Goal: Task Accomplishment & Management: Use online tool/utility

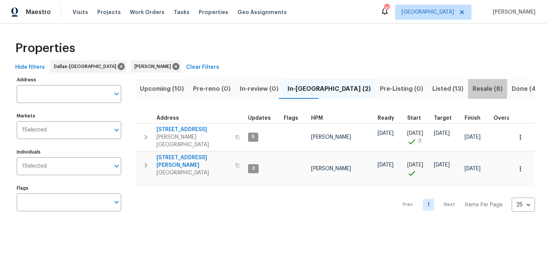
click at [472, 86] on span "Resale (8)" at bounding box center [487, 89] width 30 height 11
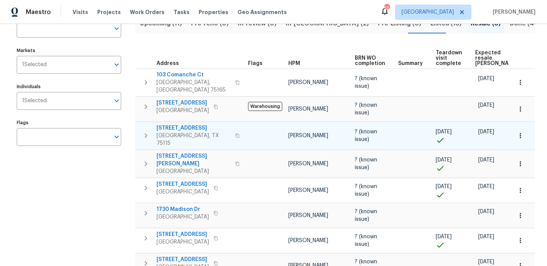
scroll to position [93, 0]
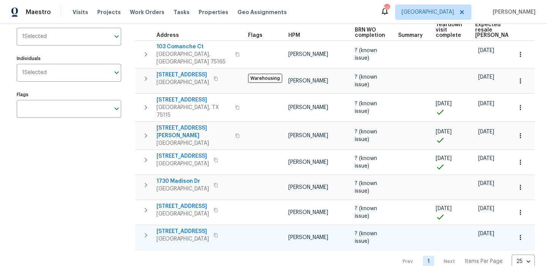
click at [178, 227] on span "[STREET_ADDRESS]" at bounding box center [182, 231] width 52 height 8
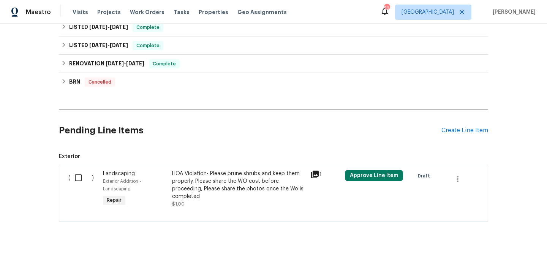
scroll to position [272, 0]
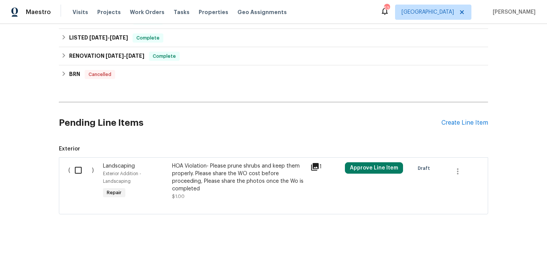
click at [71, 172] on input "checkbox" at bounding box center [81, 170] width 22 height 16
checkbox input "true"
click at [490, 243] on span "Create Work Order" at bounding box center [503, 246] width 50 height 9
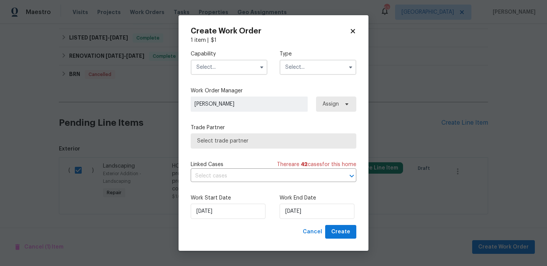
click at [232, 66] on input "text" at bounding box center [229, 67] width 77 height 15
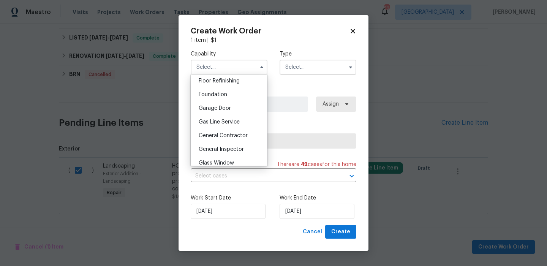
scroll to position [316, 0]
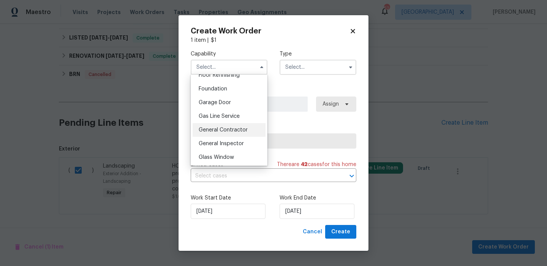
click at [234, 123] on div "General Contractor" at bounding box center [228, 130] width 73 height 14
type input "General Contractor"
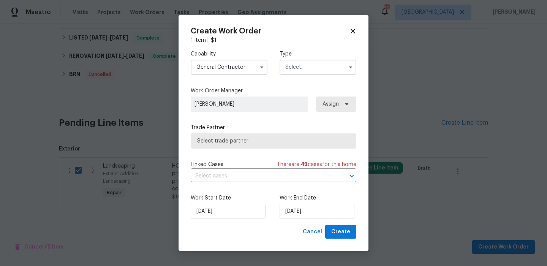
click at [317, 60] on input "text" at bounding box center [317, 67] width 77 height 15
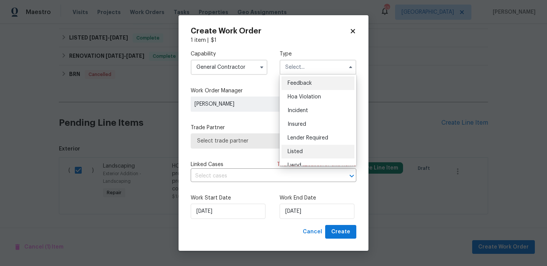
click at [312, 152] on div "Listed" at bounding box center [317, 152] width 73 height 14
type input "Listed"
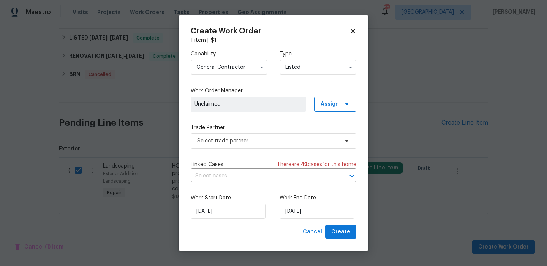
click at [338, 96] on div "Work Order Manager Unclaimed Assign" at bounding box center [274, 99] width 166 height 25
click at [337, 103] on span "Assign" at bounding box center [329, 104] width 18 height 8
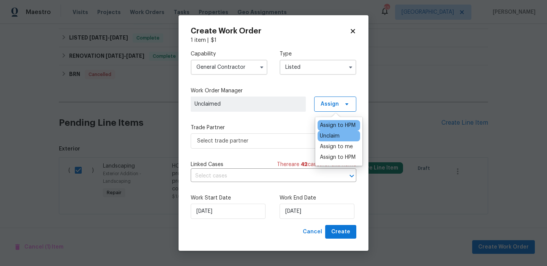
click at [325, 123] on div "Assign to HPM" at bounding box center [338, 125] width 36 height 8
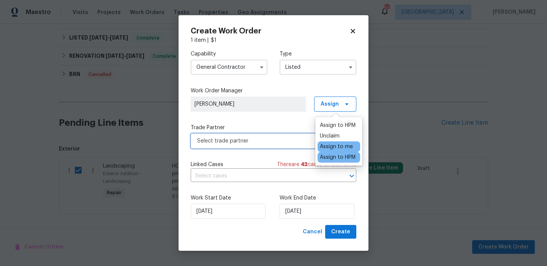
click at [278, 142] on span "Select trade partner" at bounding box center [268, 141] width 142 height 8
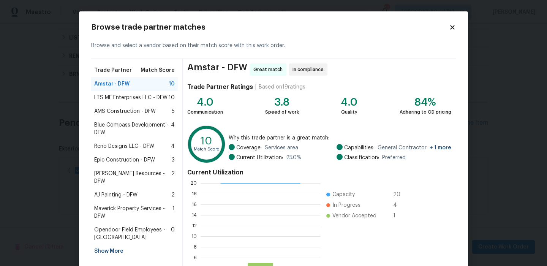
scroll to position [69, 0]
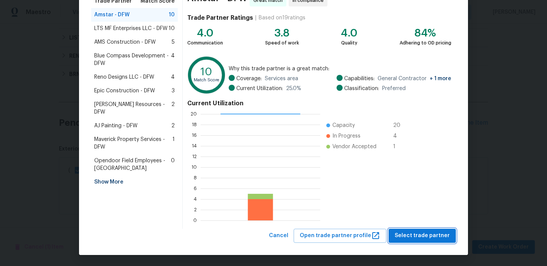
click at [416, 232] on span "Select trade partner" at bounding box center [421, 235] width 55 height 9
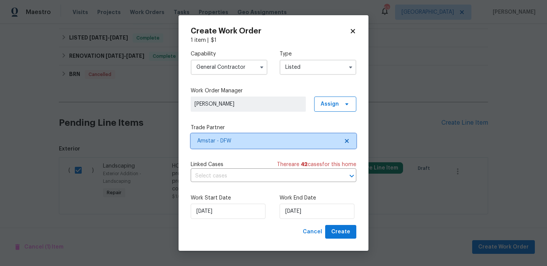
scroll to position [0, 0]
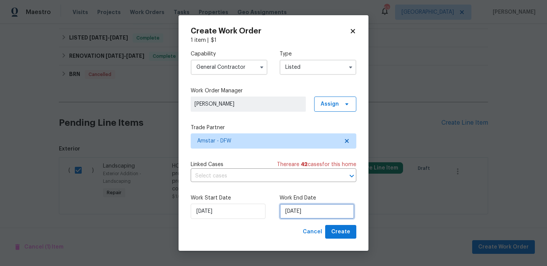
click at [328, 214] on input "[DATE]" at bounding box center [316, 210] width 75 height 15
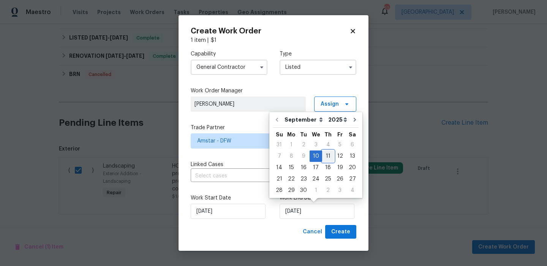
click at [329, 153] on div "11" at bounding box center [328, 156] width 12 height 11
type input "9/11/2025"
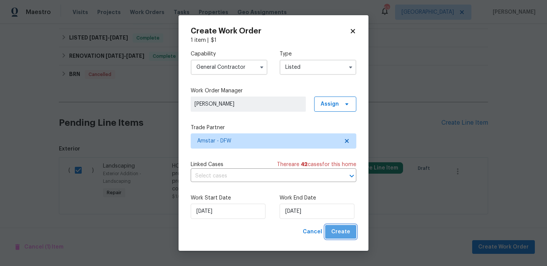
click at [342, 236] on span "Create" at bounding box center [340, 231] width 19 height 9
checkbox input "false"
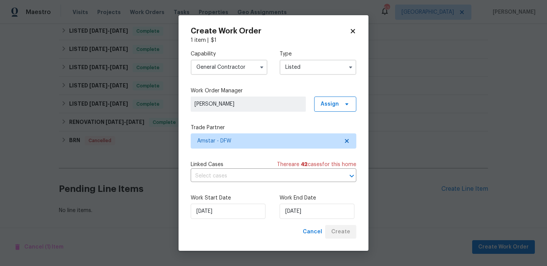
scroll to position [225, 0]
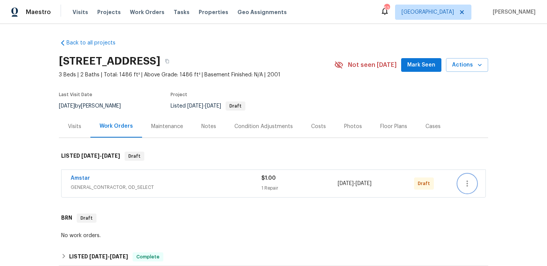
click at [474, 184] on button "button" at bounding box center [467, 183] width 18 height 18
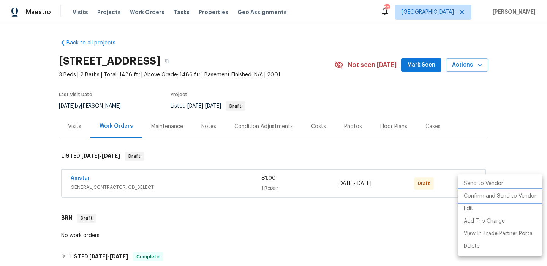
click at [482, 195] on li "Confirm and Send to Vendor" at bounding box center [499, 196] width 85 height 13
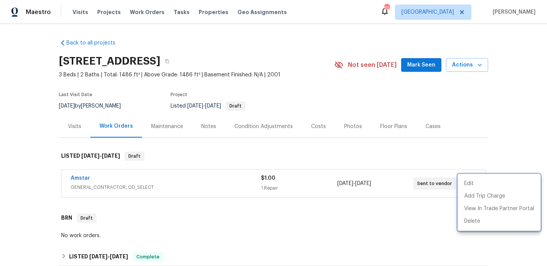
click at [412, 152] on div at bounding box center [273, 133] width 547 height 266
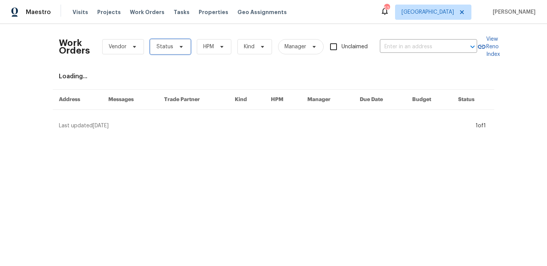
click at [173, 48] on span "Status" at bounding box center [170, 46] width 41 height 15
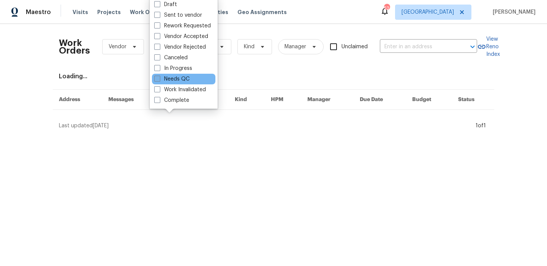
click at [175, 78] on label "Needs QC" at bounding box center [171, 79] width 35 height 8
click at [159, 78] on input "Needs QC" at bounding box center [156, 77] width 5 height 5
checkbox input "true"
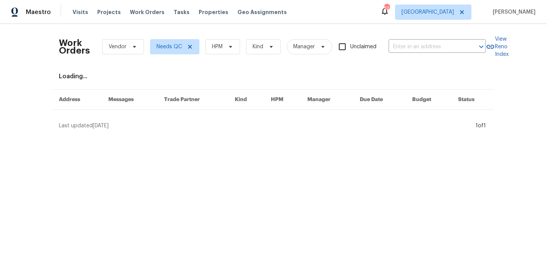
click at [222, 38] on div "Work Orders Vendor Needs QC HPM Kind Manager Unclaimed ​" at bounding box center [272, 46] width 427 height 33
click at [223, 50] on span "HPM" at bounding box center [222, 46] width 35 height 15
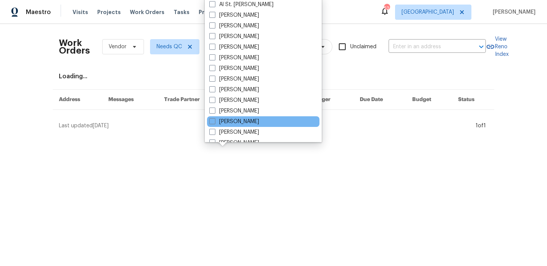
scroll to position [38, 0]
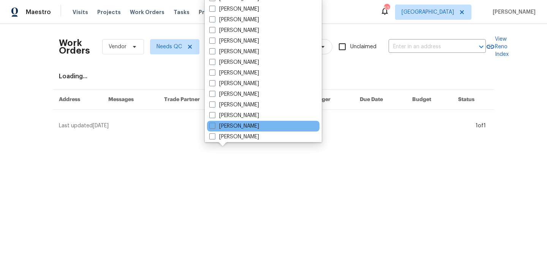
click at [242, 121] on div "[PERSON_NAME]" at bounding box center [263, 126] width 112 height 11
click at [240, 125] on label "[PERSON_NAME]" at bounding box center [234, 126] width 50 height 8
click at [214, 125] on input "[PERSON_NAME]" at bounding box center [211, 124] width 5 height 5
checkbox input "true"
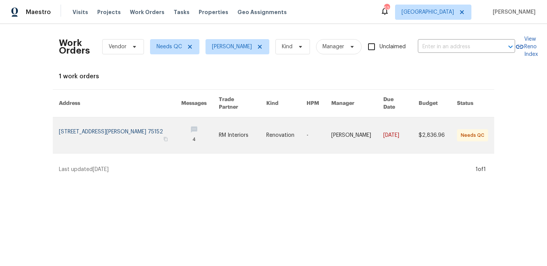
click at [80, 131] on link at bounding box center [120, 135] width 122 height 36
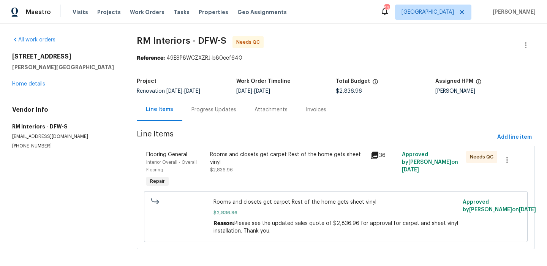
scroll to position [5, 0]
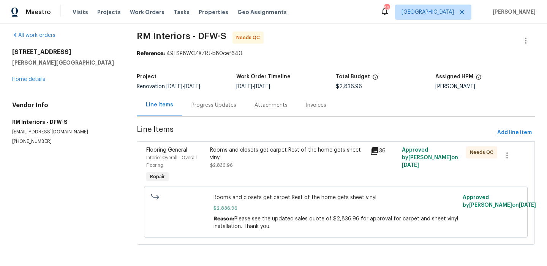
click at [254, 163] on div "Rooms and closets get carpet Rest of the home gets sheet vinyl $2,836.96" at bounding box center [287, 157] width 155 height 23
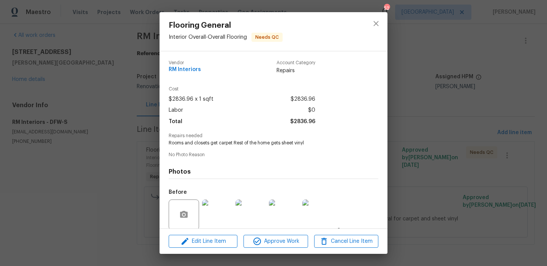
scroll to position [58, 0]
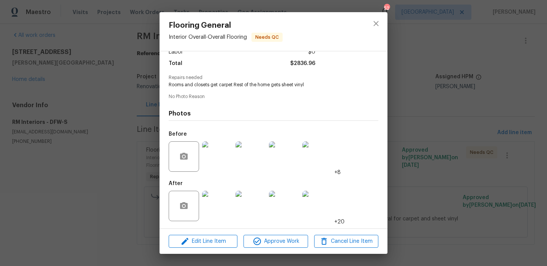
click at [218, 199] on img at bounding box center [217, 206] width 30 height 30
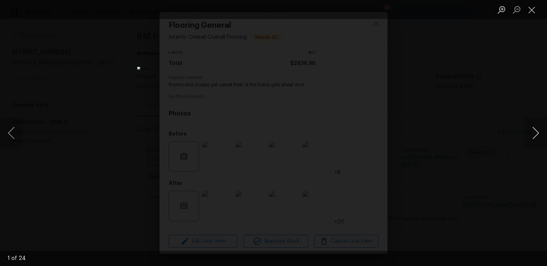
click at [533, 137] on button "Next image" at bounding box center [535, 133] width 23 height 30
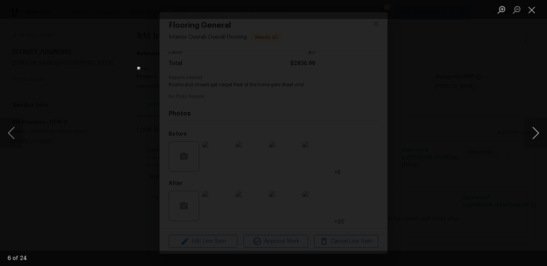
click at [533, 137] on button "Next image" at bounding box center [535, 133] width 23 height 30
click at [539, 133] on button "Next image" at bounding box center [535, 133] width 23 height 30
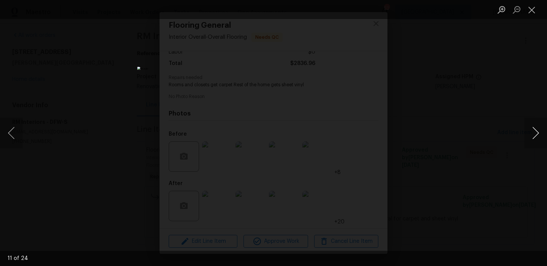
click at [539, 133] on button "Next image" at bounding box center [535, 133] width 23 height 30
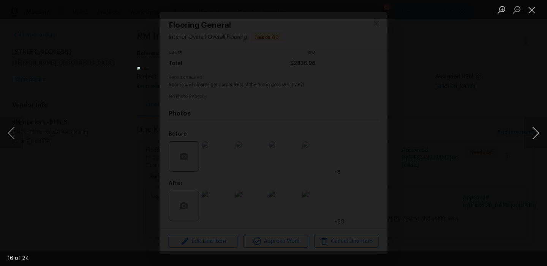
click at [539, 133] on button "Next image" at bounding box center [535, 133] width 23 height 30
click at [533, 9] on button "Close lightbox" at bounding box center [531, 9] width 15 height 13
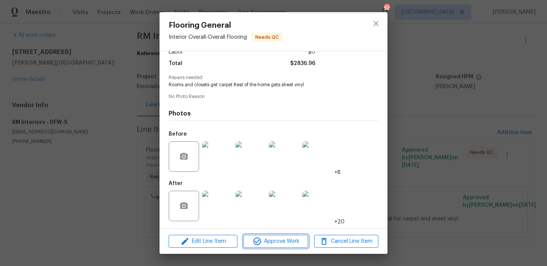
click at [285, 240] on span "Approve Work" at bounding box center [276, 240] width 60 height 9
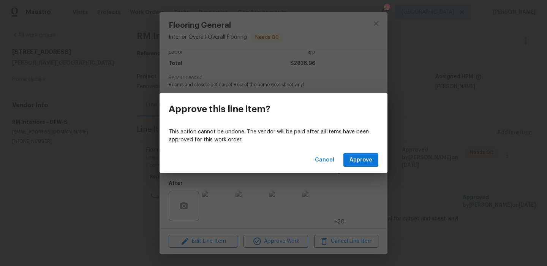
click at [355, 167] on div "Cancel Approve" at bounding box center [273, 160] width 228 height 26
click at [358, 164] on span "Approve" at bounding box center [360, 159] width 23 height 9
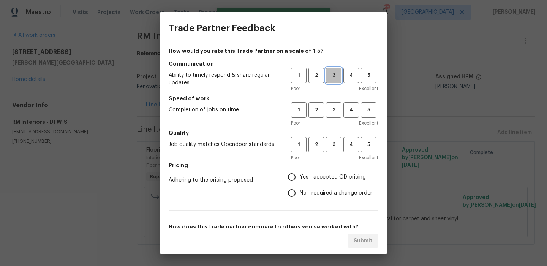
click at [337, 80] on button "3" at bounding box center [334, 76] width 16 height 16
click at [337, 106] on span "3" at bounding box center [333, 110] width 14 height 9
click at [336, 136] on h5 "Quality" at bounding box center [274, 133] width 210 height 8
click at [334, 137] on button "3" at bounding box center [334, 145] width 16 height 16
click at [301, 169] on label "Yes - accepted OD pricing" at bounding box center [328, 177] width 88 height 16
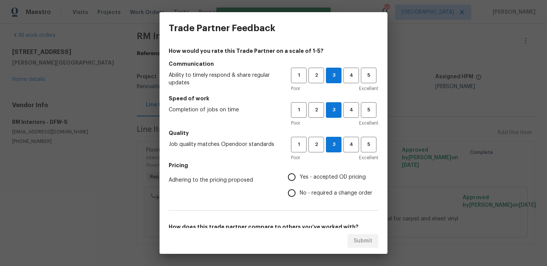
click at [299, 169] on input "Yes - accepted OD pricing" at bounding box center [292, 177] width 16 height 16
radio input "true"
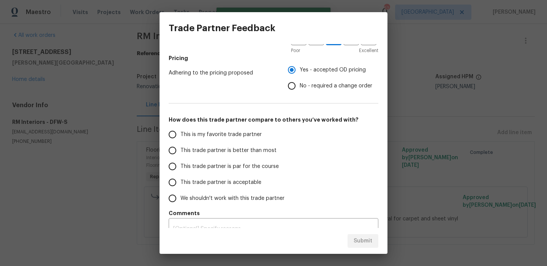
click at [243, 136] on span "This is my favorite trade partner" at bounding box center [220, 135] width 81 height 8
click at [180, 136] on input "This is my favorite trade partner" at bounding box center [172, 134] width 16 height 16
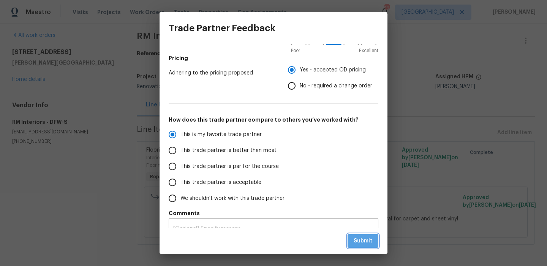
click at [362, 237] on span "Submit" at bounding box center [362, 240] width 19 height 9
radio input "true"
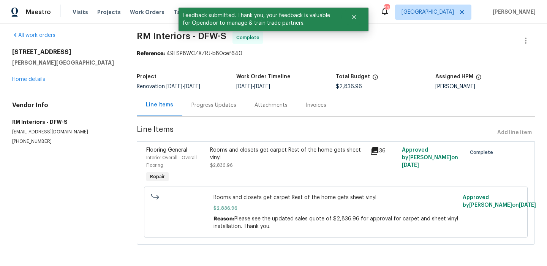
click at [46, 77] on div "251 Green Acres Dr Palmer, TX 75152 Home details" at bounding box center [65, 65] width 106 height 35
click at [38, 78] on link "Home details" at bounding box center [28, 79] width 33 height 5
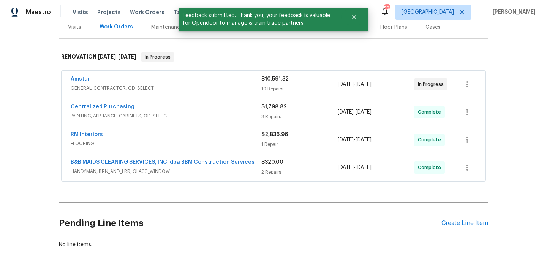
scroll to position [102, 0]
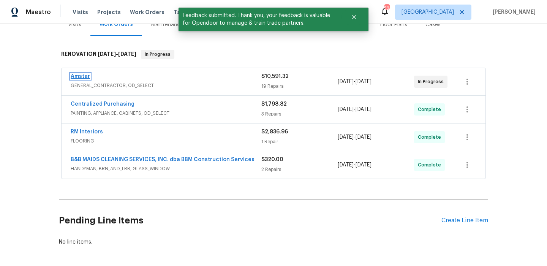
click at [85, 74] on link "Amstar" at bounding box center [80, 76] width 19 height 5
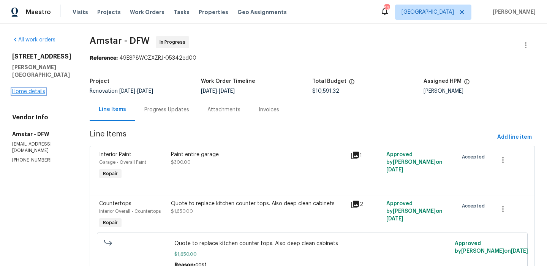
click at [37, 91] on link "Home details" at bounding box center [28, 91] width 33 height 5
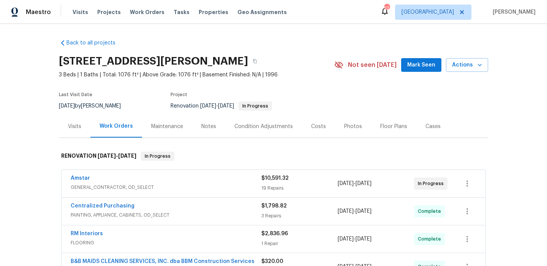
click at [314, 127] on div "Costs" at bounding box center [318, 127] width 15 height 8
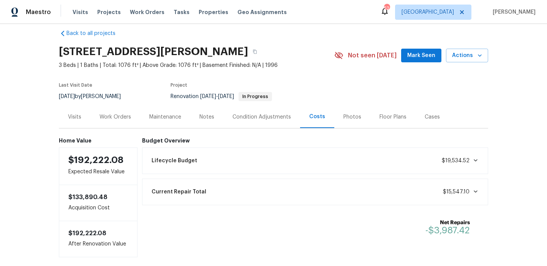
scroll to position [8, 0]
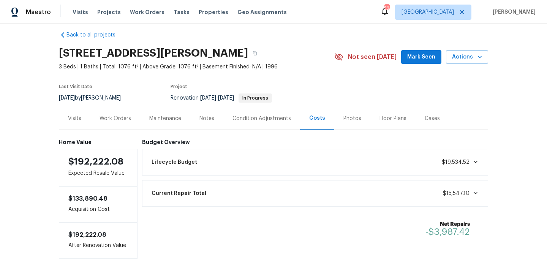
click at [112, 119] on div "Work Orders" at bounding box center [115, 119] width 32 height 8
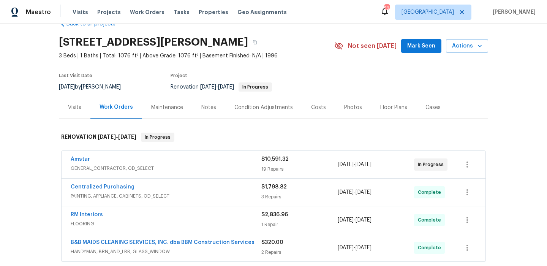
scroll to position [20, 0]
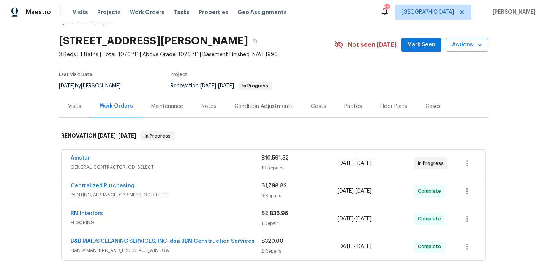
click at [419, 44] on span "Mark Seen" at bounding box center [421, 44] width 28 height 9
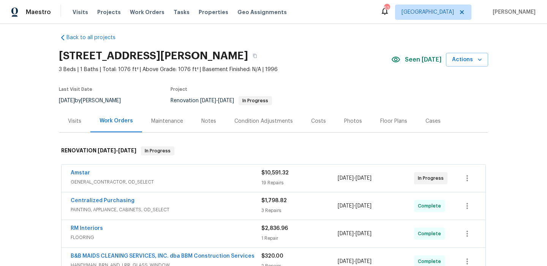
scroll to position [4, 0]
